Goal: Transaction & Acquisition: Download file/media

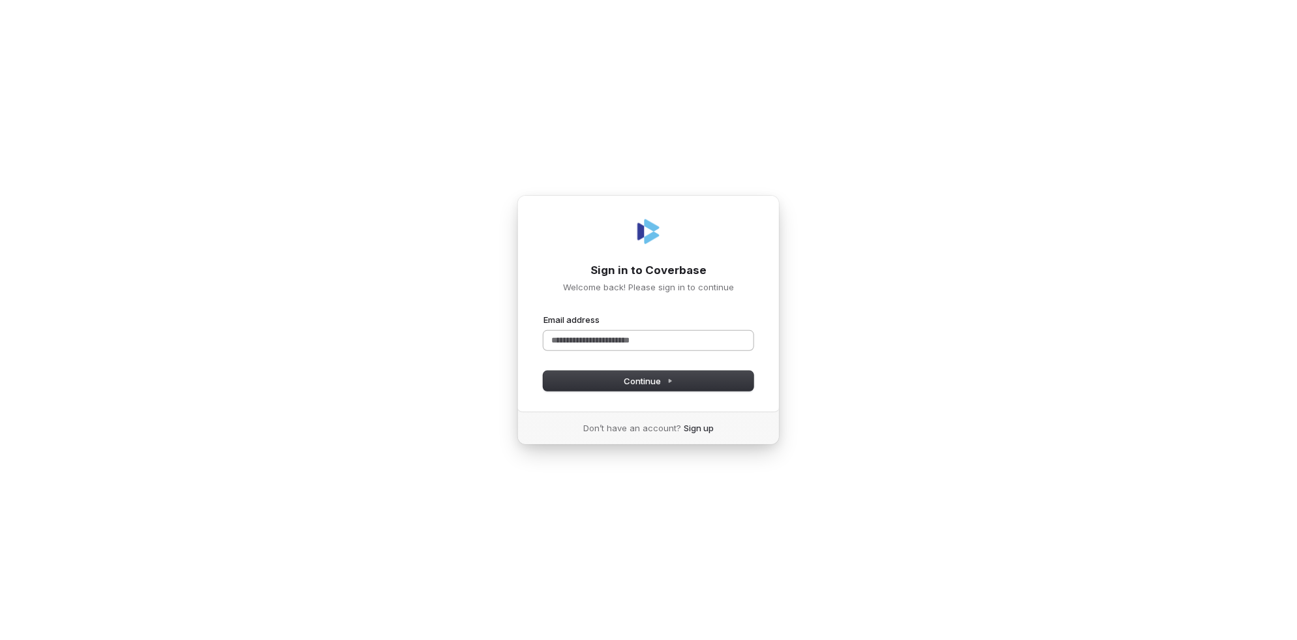
click at [566, 337] on input "Email address" at bounding box center [648, 341] width 210 height 20
click at [584, 384] on button "Continue" at bounding box center [648, 381] width 210 height 20
type input "**********"
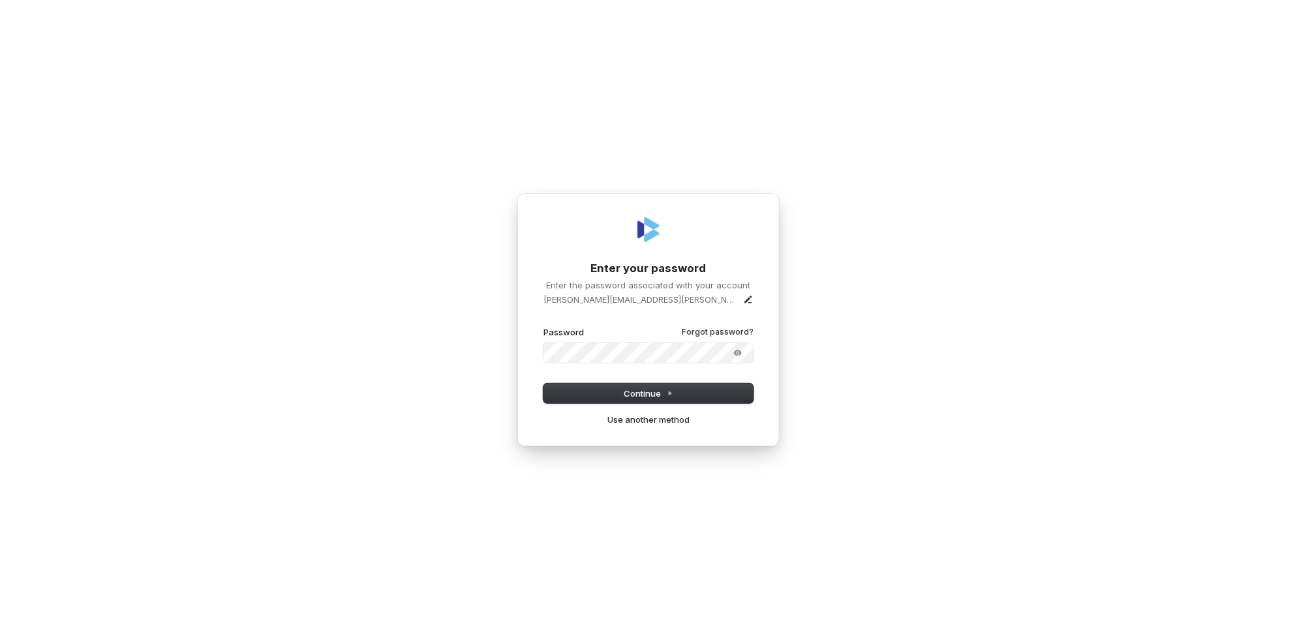
click at [543, 326] on button "submit" at bounding box center [543, 326] width 0 height 0
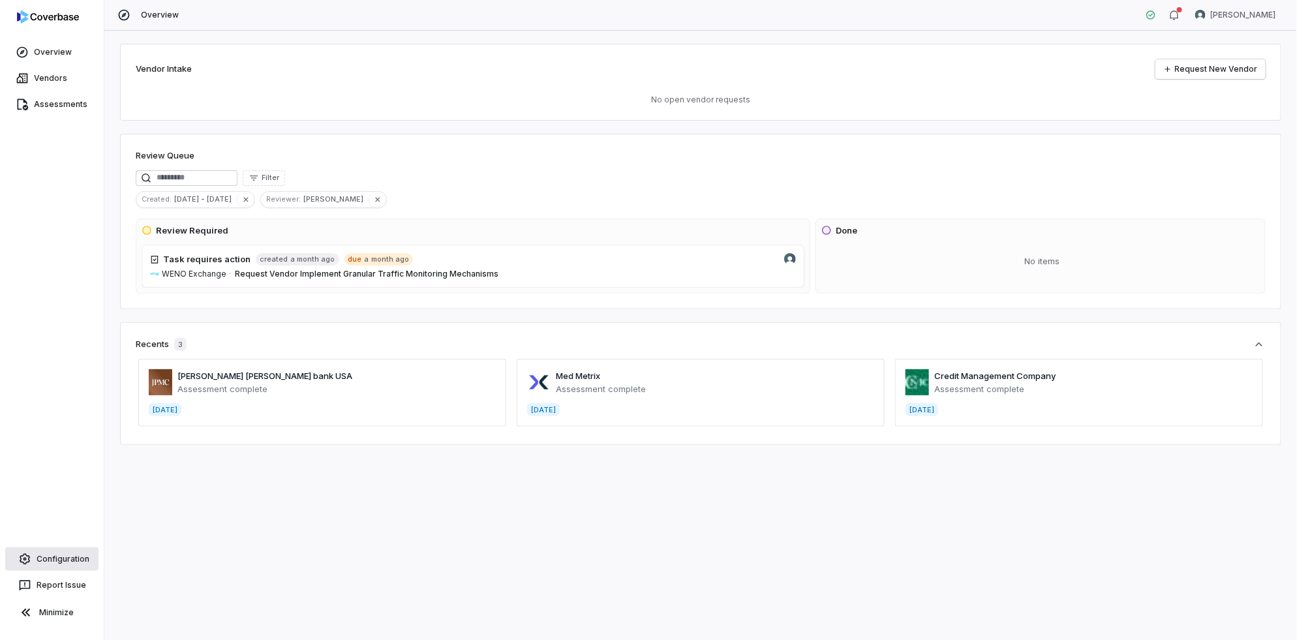
click at [53, 558] on link "Configuration" at bounding box center [51, 558] width 93 height 23
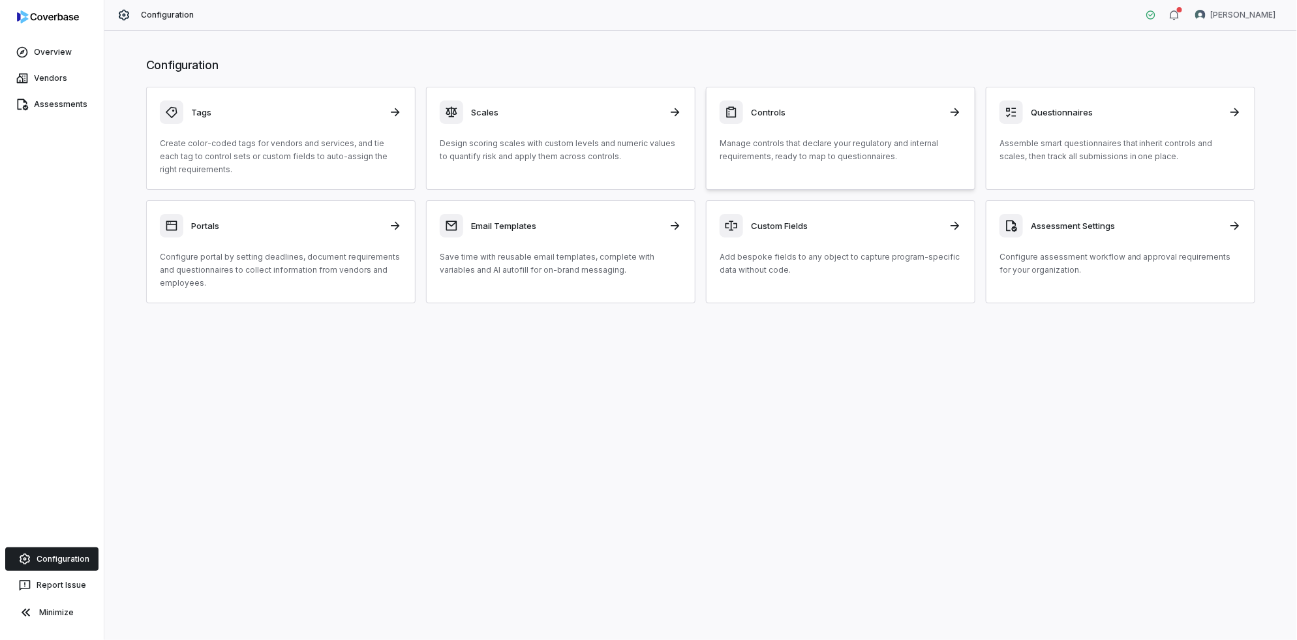
click at [792, 110] on h3 "Controls" at bounding box center [846, 112] width 190 height 12
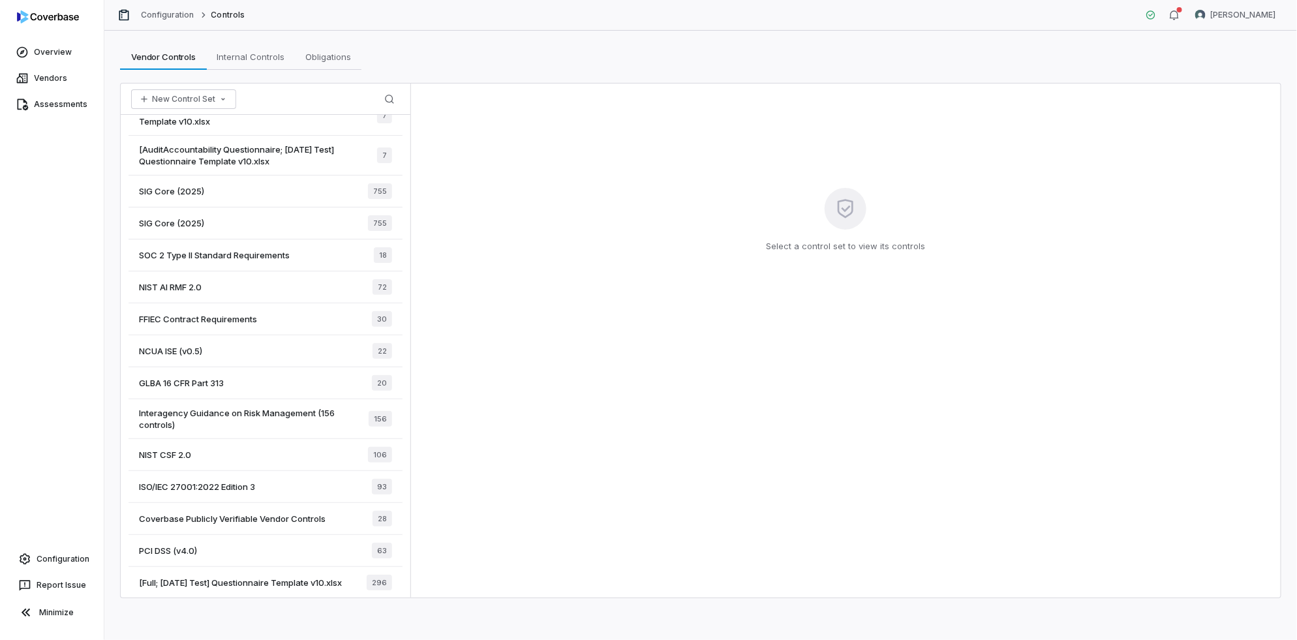
scroll to position [140, 0]
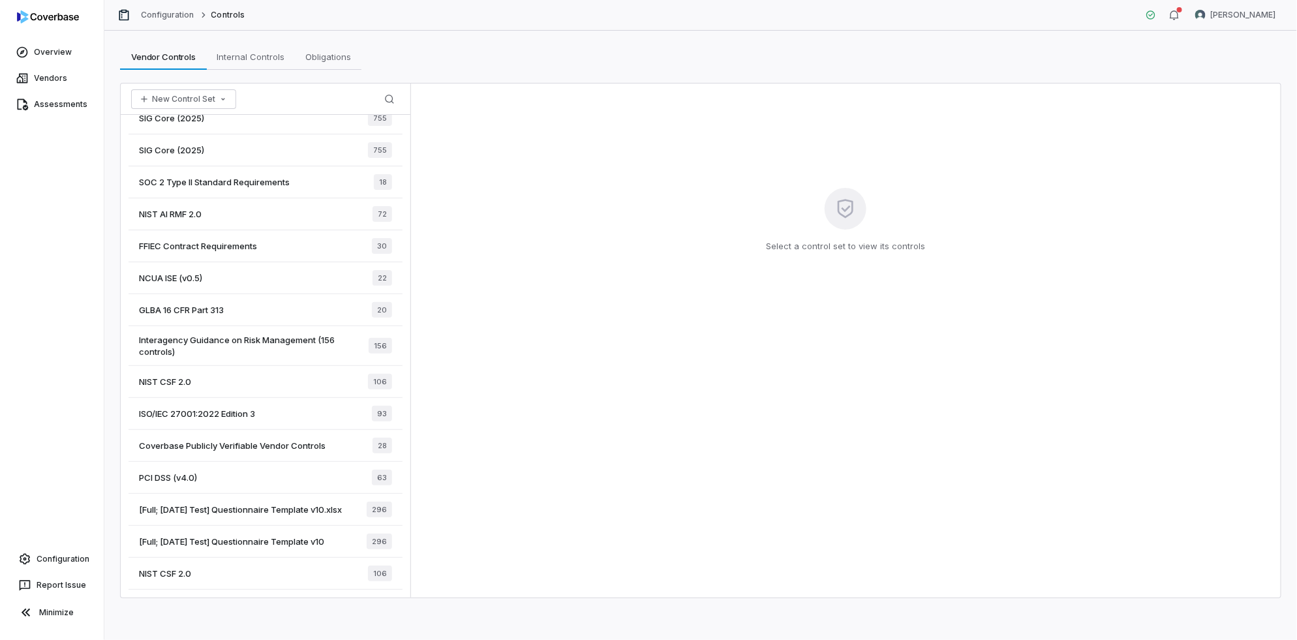
click at [211, 544] on span "[Full; [DATE] Test] Questionnaire Template v10" at bounding box center [231, 541] width 185 height 12
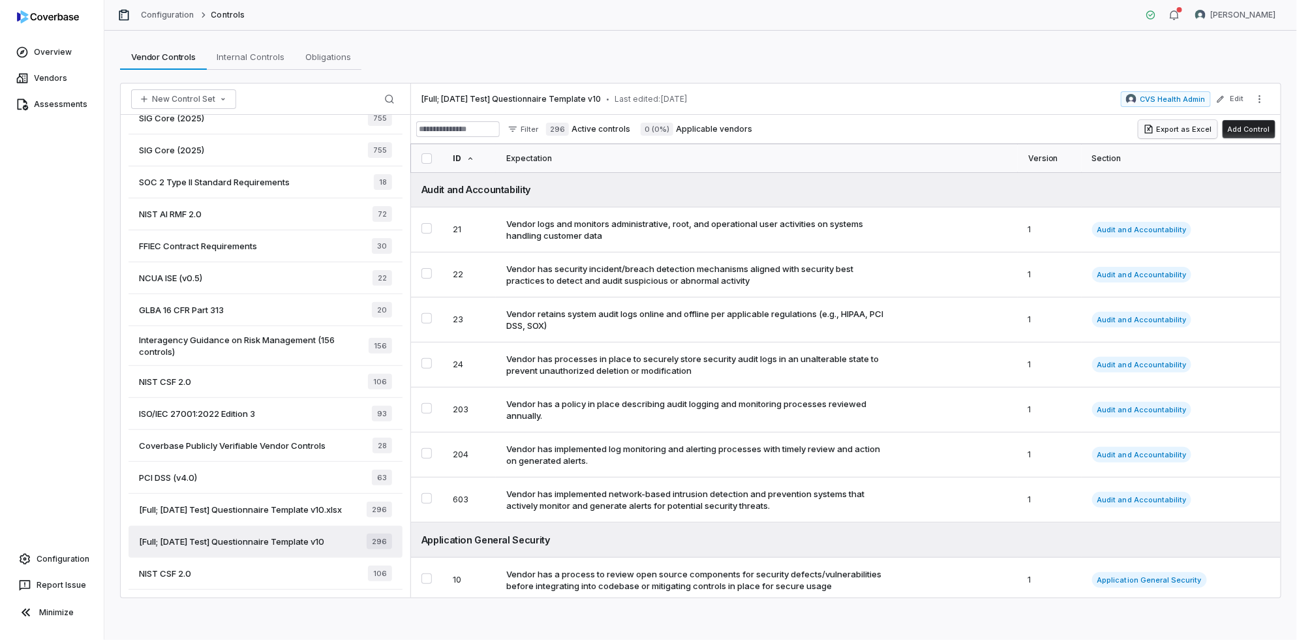
click at [1195, 130] on button "Export as Excel" at bounding box center [1177, 129] width 79 height 18
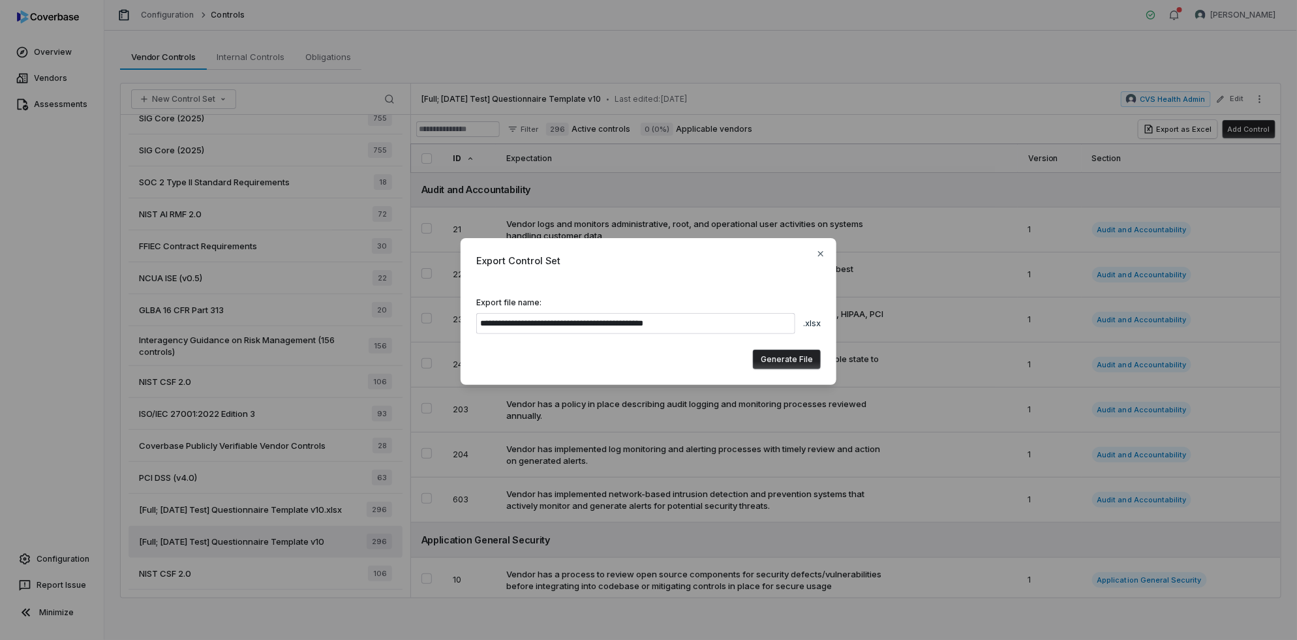
click at [789, 365] on button "Generate File" at bounding box center [787, 360] width 68 height 20
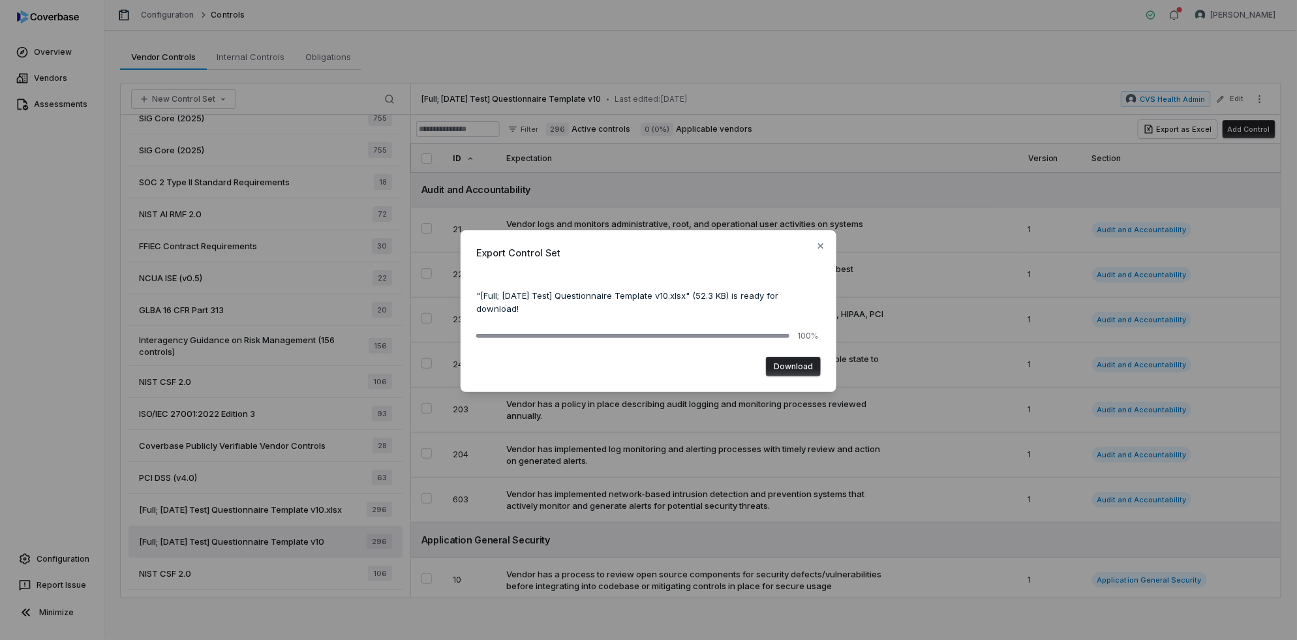
click at [786, 363] on button "Download" at bounding box center [793, 367] width 55 height 20
